Goal: Information Seeking & Learning: Learn about a topic

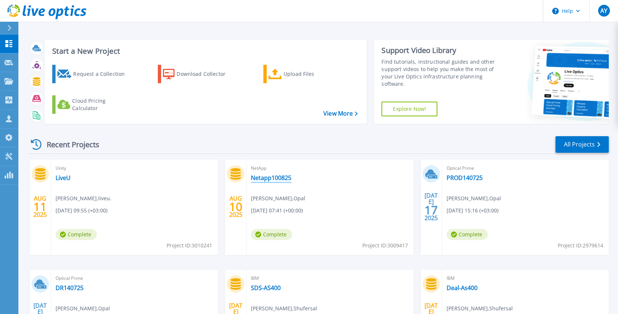
click at [272, 178] on link "Netapp100825" at bounding box center [271, 177] width 40 height 7
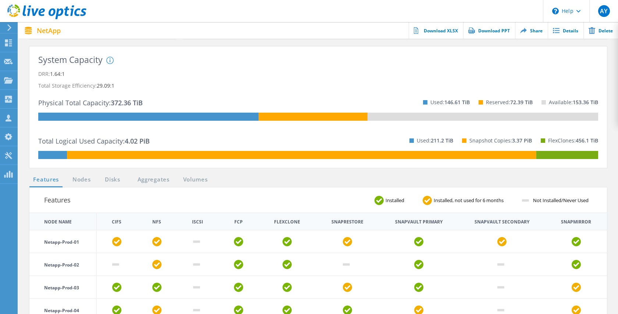
scroll to position [135, 0]
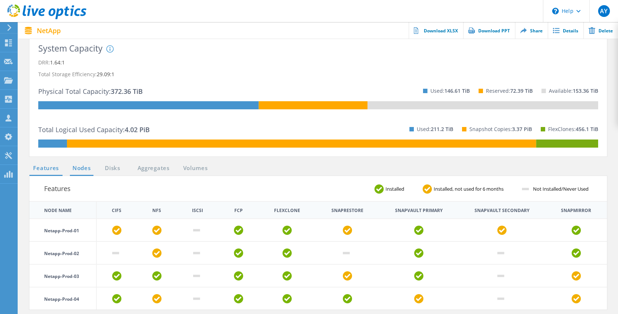
click at [83, 165] on link "Nodes" at bounding box center [82, 168] width 24 height 9
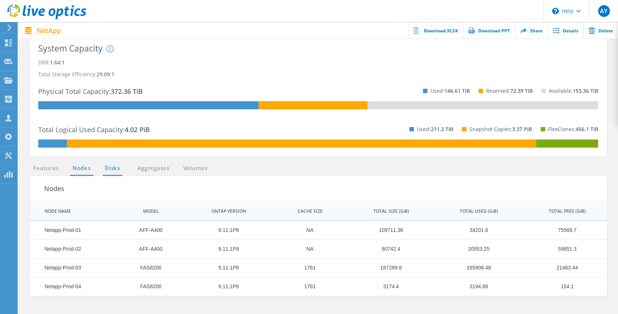
click at [118, 168] on link "Disks" at bounding box center [113, 168] width 20 height 9
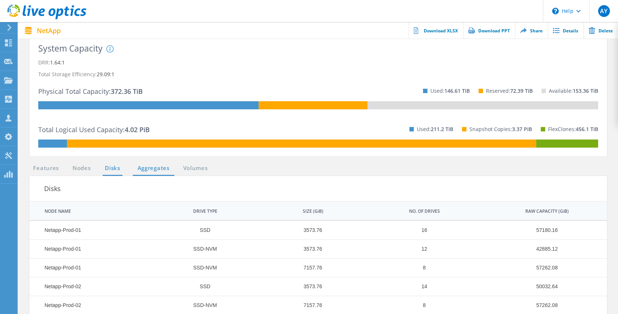
click at [147, 169] on link "Aggregates" at bounding box center [154, 168] width 42 height 9
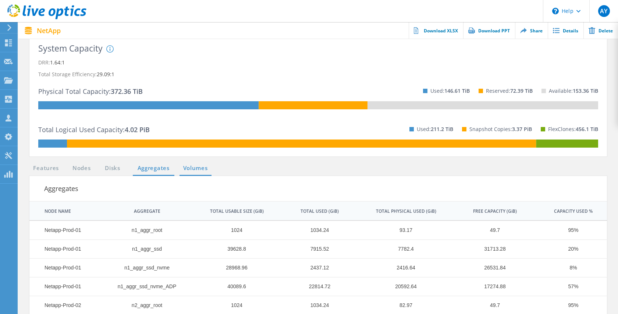
click at [195, 168] on link "Volumes" at bounding box center [195, 168] width 32 height 9
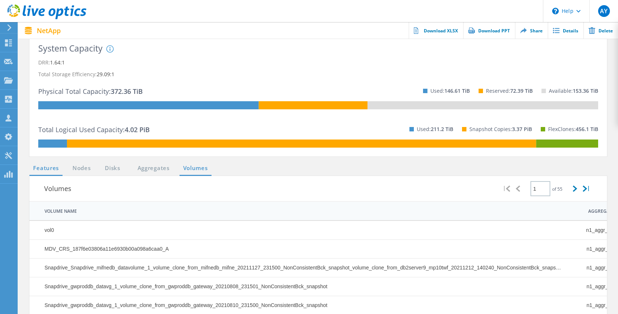
click at [45, 169] on link "Features" at bounding box center [45, 168] width 33 height 9
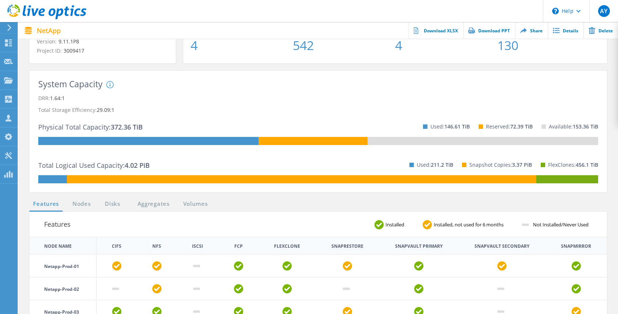
scroll to position [0, 0]
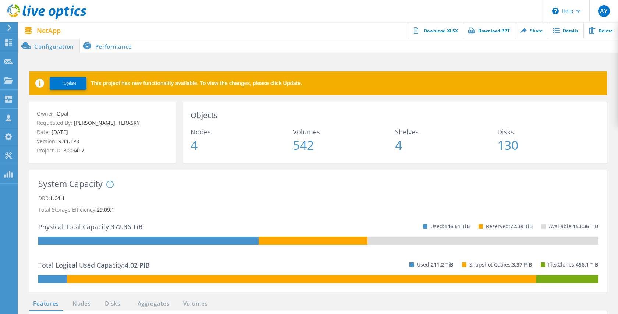
click at [117, 46] on li "Performance" at bounding box center [109, 45] width 58 height 15
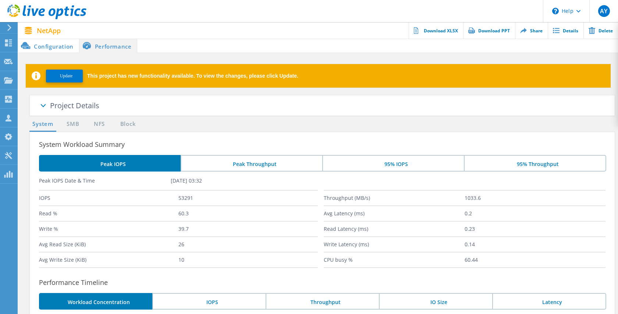
click at [254, 164] on li "Peak Throughput" at bounding box center [252, 163] width 142 height 17
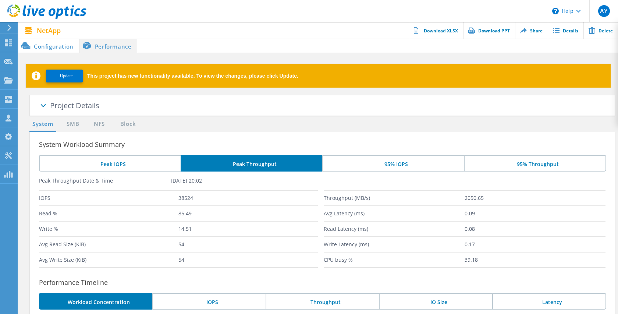
click at [419, 161] on li "95% IOPS" at bounding box center [393, 163] width 142 height 17
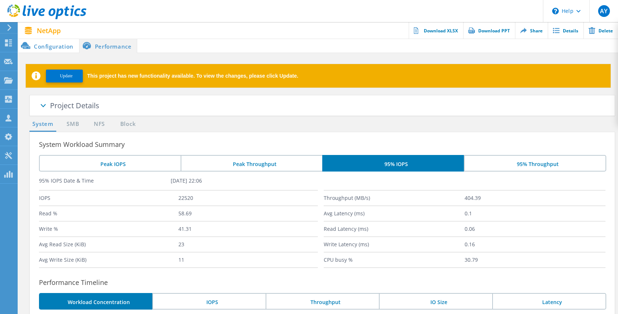
click at [134, 163] on li "Peak IOPS" at bounding box center [110, 163] width 142 height 17
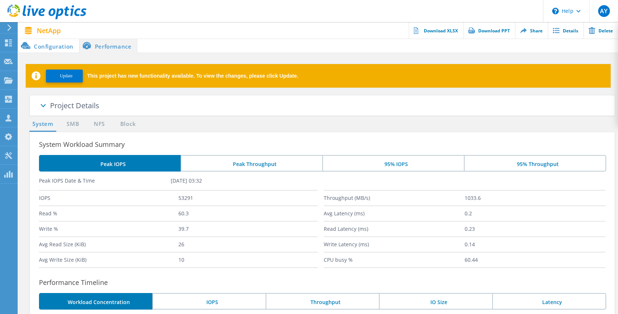
click at [52, 50] on li "Configuration" at bounding box center [48, 45] width 61 height 15
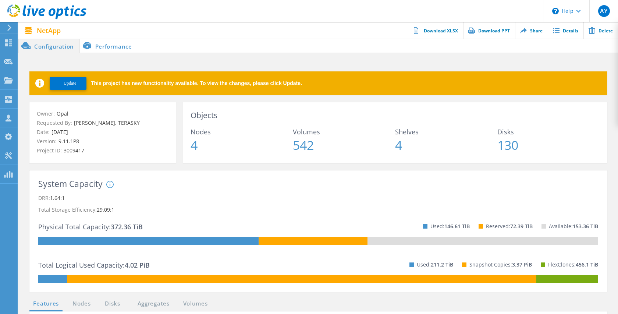
click at [72, 85] on span "Update" at bounding box center [70, 84] width 13 height 6
